Goal: Information Seeking & Learning: Understand process/instructions

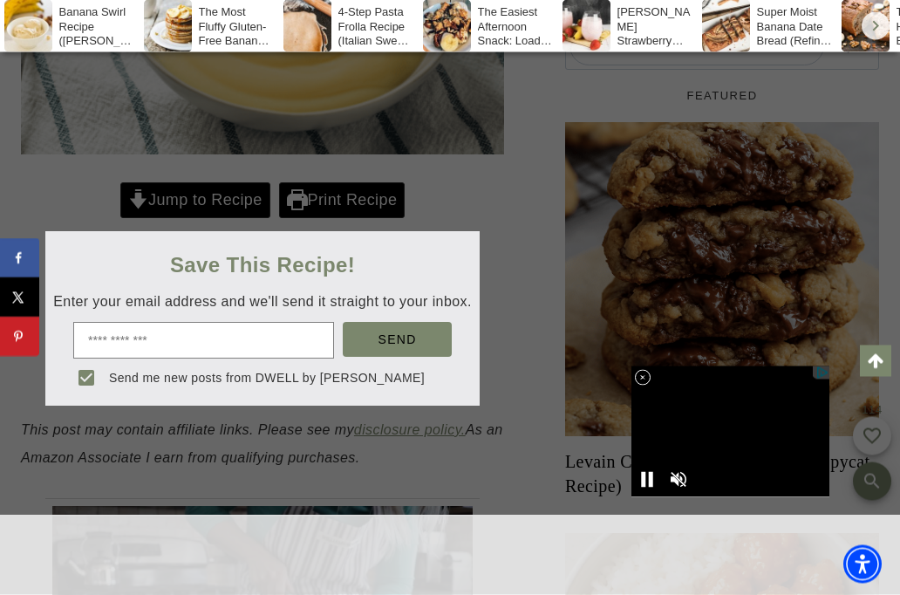
scroll to position [643, 0]
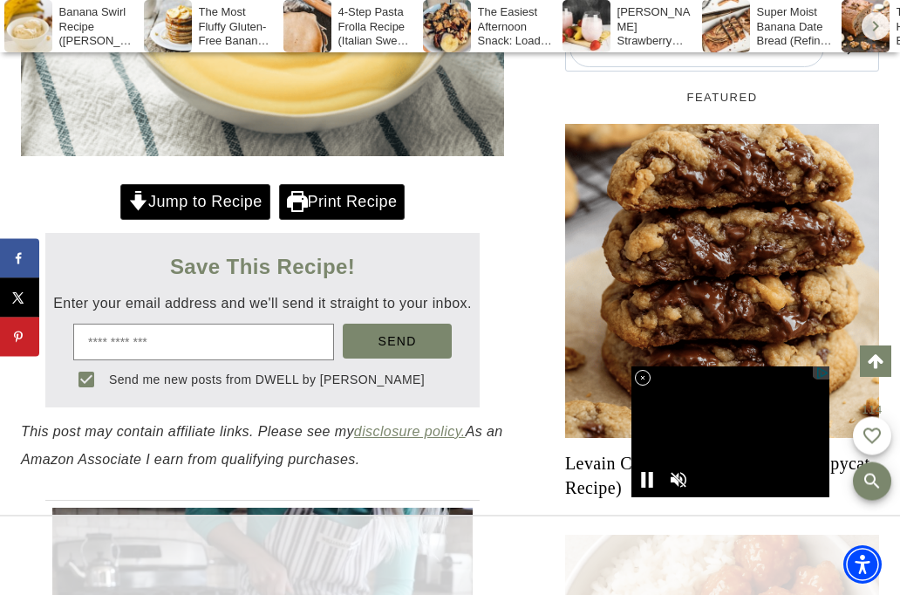
click at [220, 202] on link "Jump to Recipe" at bounding box center [195, 202] width 150 height 36
